Goal: Download file/media

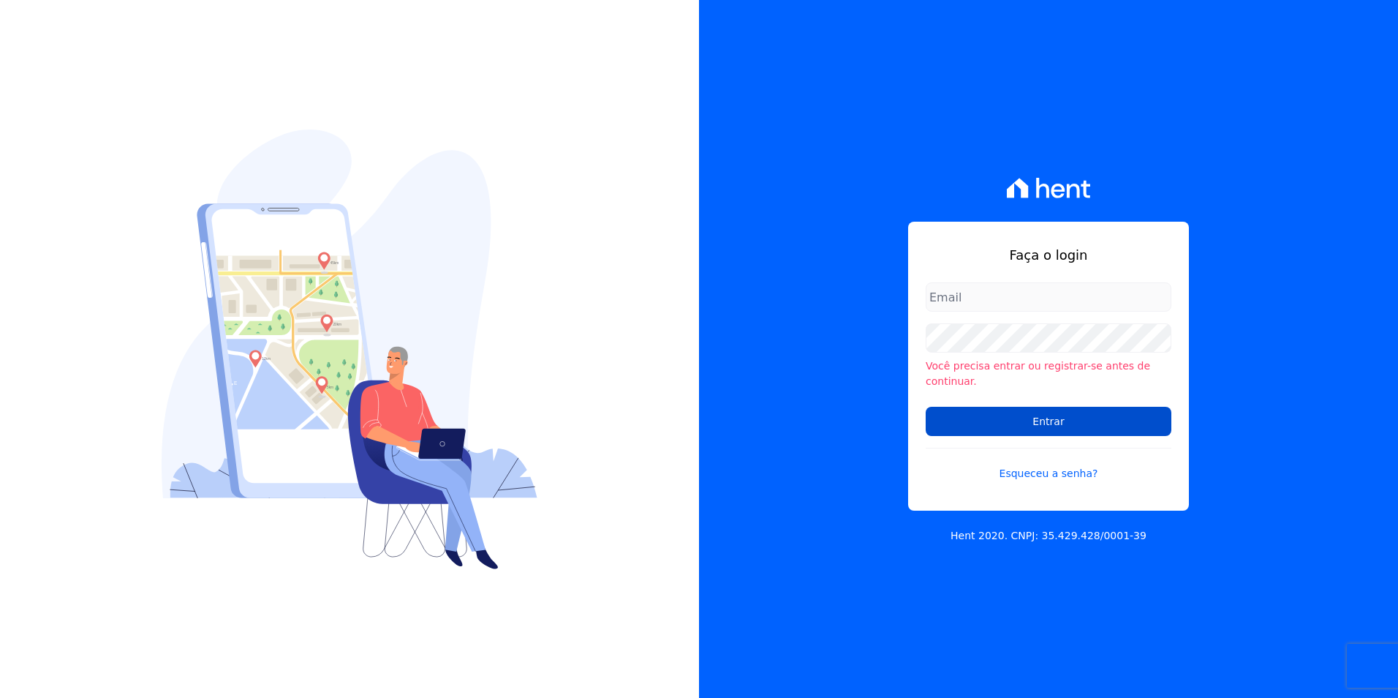
type input "[PERSON_NAME][EMAIL_ADDRESS][PERSON_NAME][DOMAIN_NAME]"
click at [1101, 409] on input "Entrar" at bounding box center [1049, 421] width 246 height 29
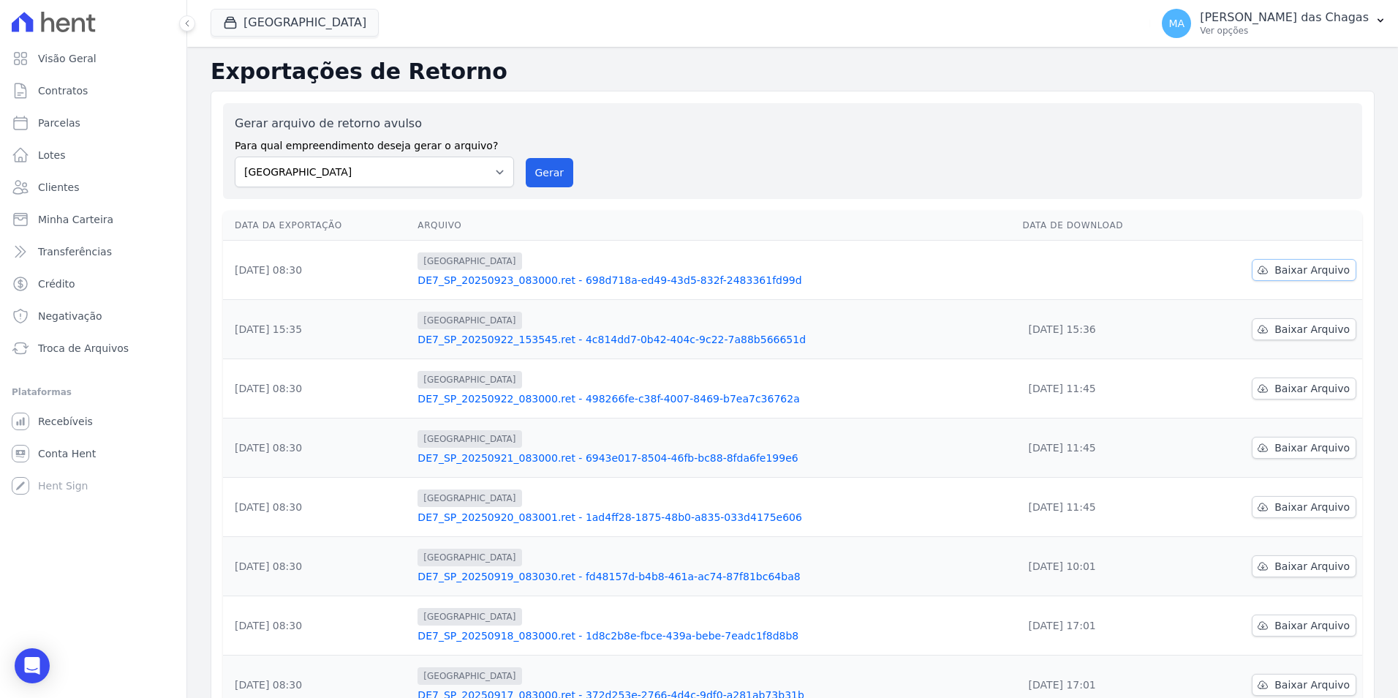
click at [1275, 274] on span "Baixar Arquivo" at bounding box center [1312, 270] width 75 height 15
